Goal: Navigation & Orientation: Find specific page/section

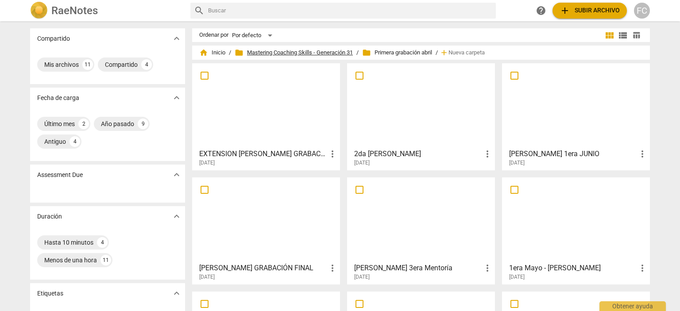
click at [304, 53] on span "folder Mastering Coaching Skills - Generación 31" at bounding box center [294, 52] width 118 height 9
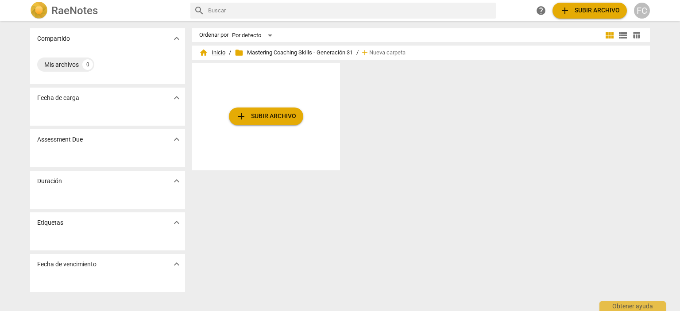
click at [212, 54] on span "home Inicio" at bounding box center [212, 52] width 26 height 9
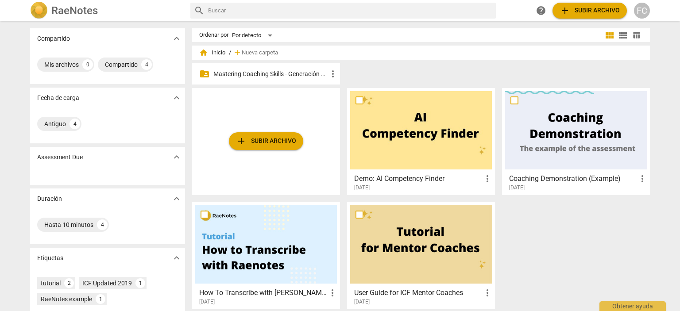
click at [258, 74] on p "Mastering Coaching Skills - Generación 31" at bounding box center [270, 73] width 114 height 9
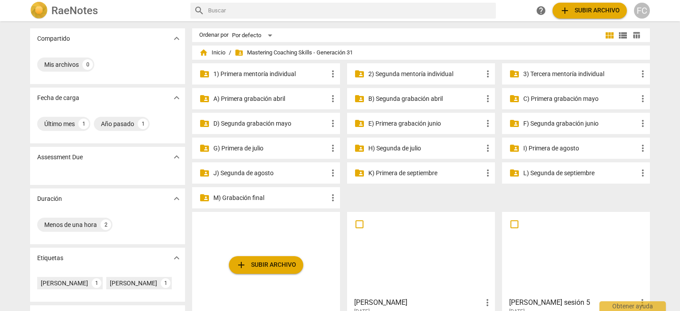
click at [249, 194] on p "M) Grabación final" at bounding box center [270, 197] width 114 height 9
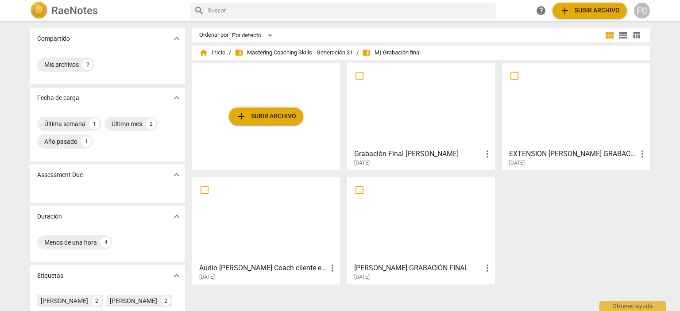
click at [444, 130] on div at bounding box center [421, 105] width 142 height 78
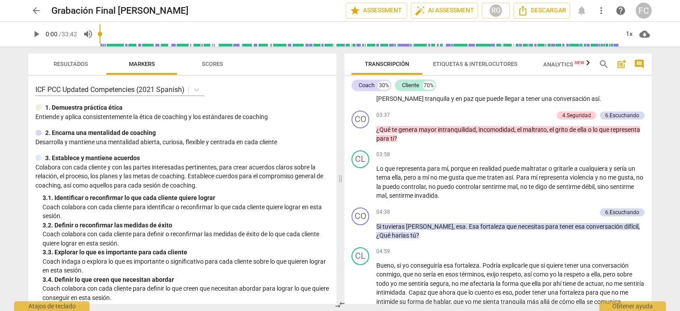
scroll to position [530, 0]
click at [83, 56] on button "Resultados" at bounding box center [70, 64] width 71 height 21
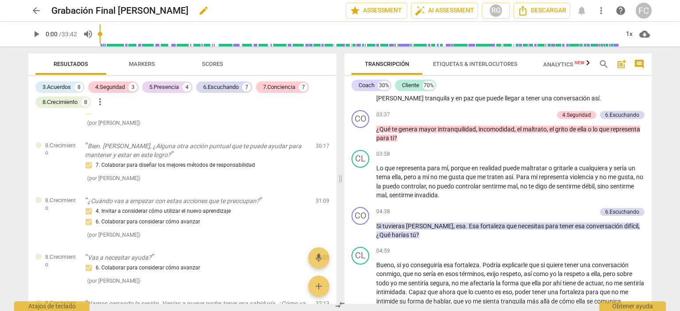
scroll to position [1783, 0]
